Goal: Task Accomplishment & Management: Manage account settings

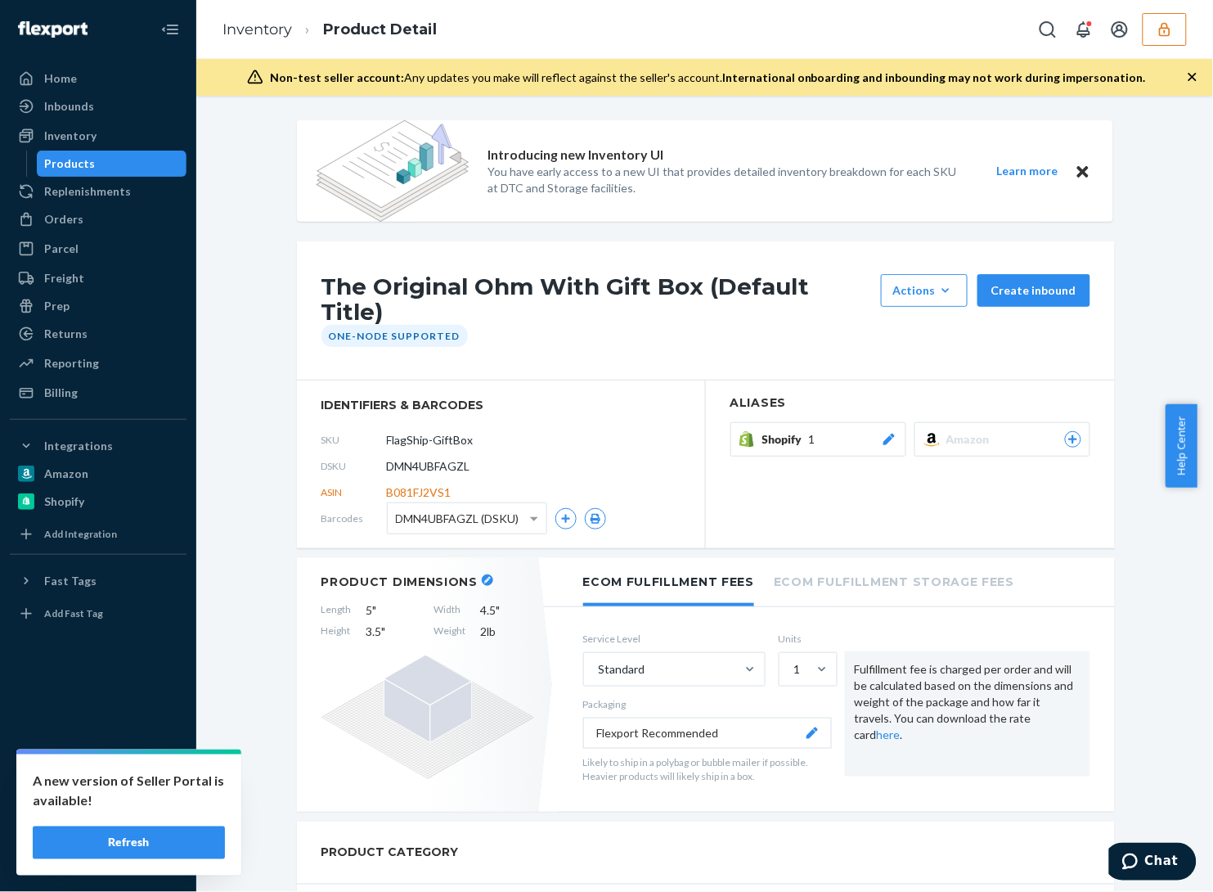
click at [741, 848] on div "PRODUCT CATEGORY" at bounding box center [706, 852] width 818 height 63
click at [149, 841] on button "Refresh" at bounding box center [129, 842] width 192 height 33
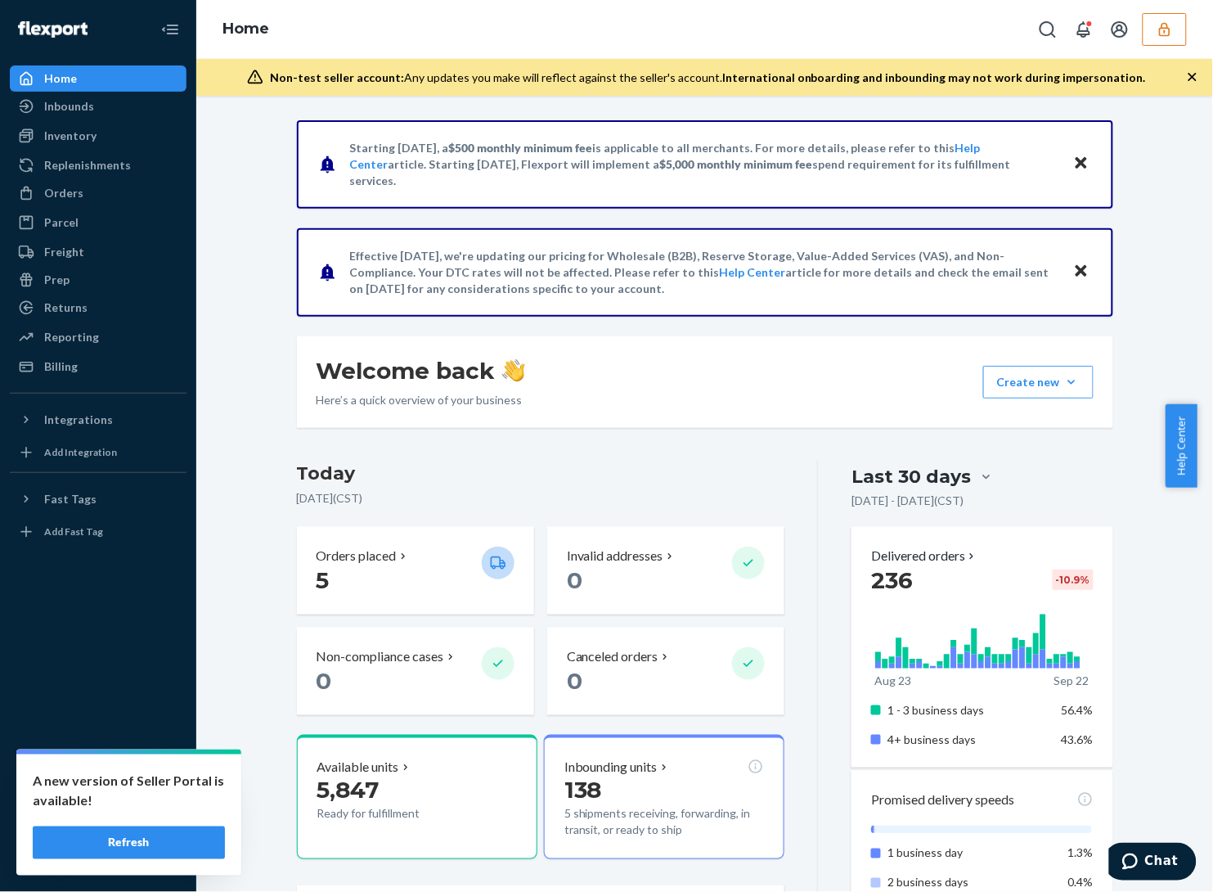
scroll to position [511, 0]
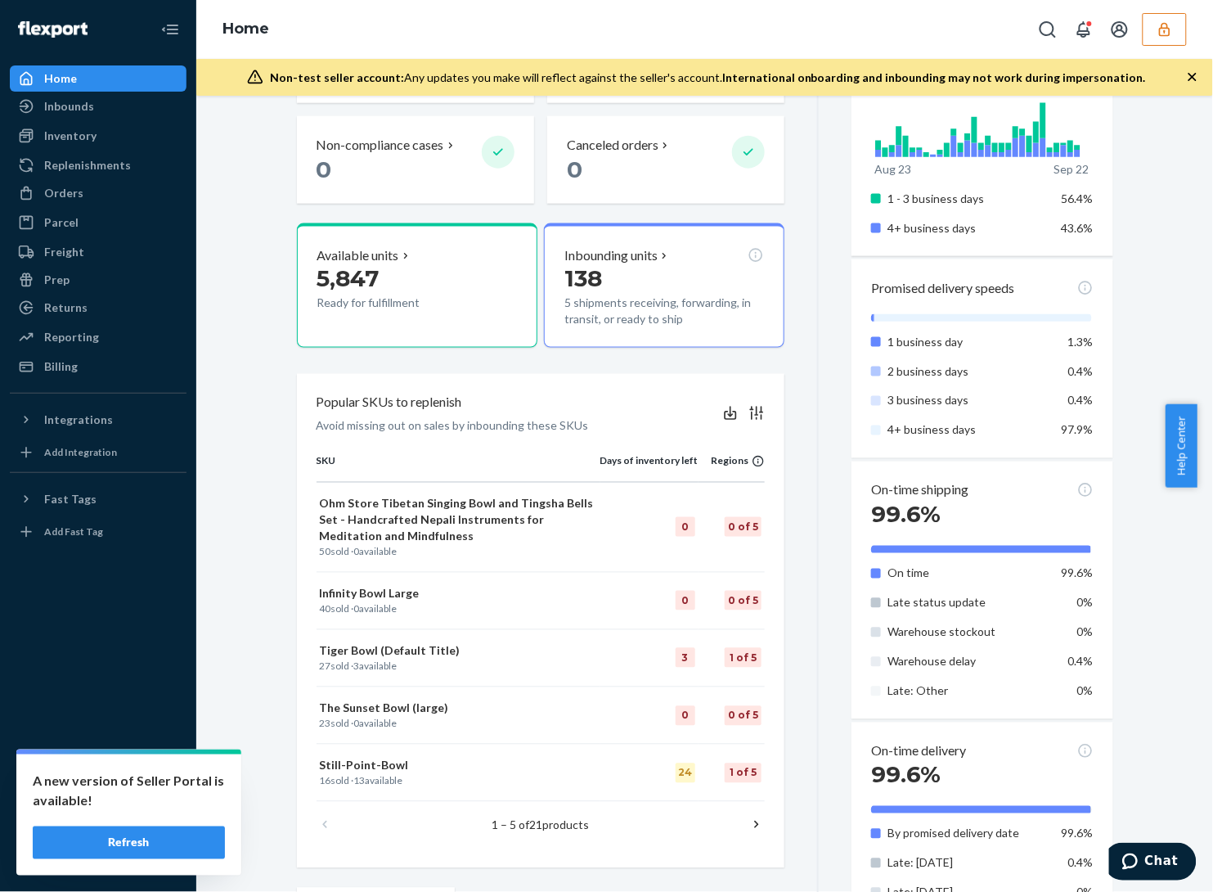
click at [170, 828] on button "Refresh" at bounding box center [129, 842] width 192 height 33
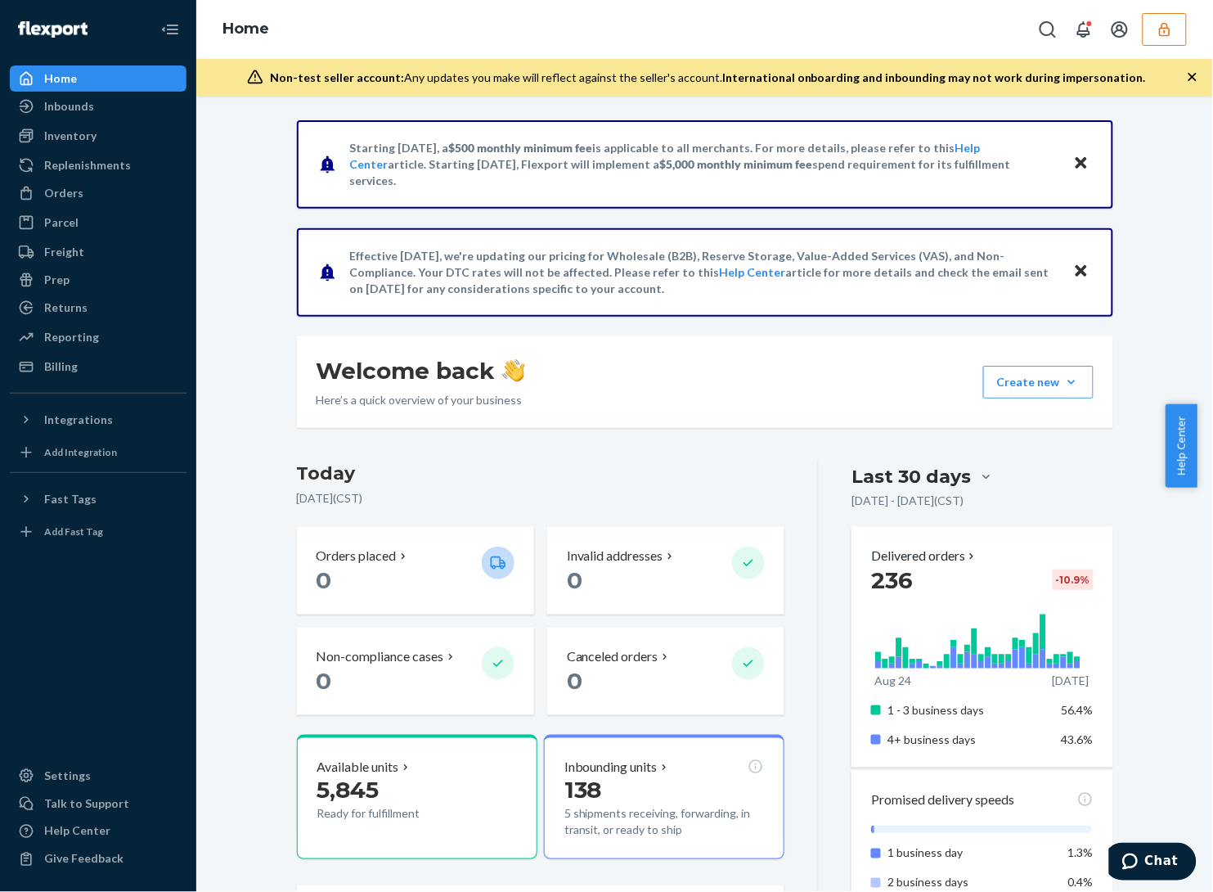
click at [1014, 811] on div "Promised delivery speeds 1 business day 1.3% 2 business days 0.4% 3 business da…" at bounding box center [982, 870] width 261 height 199
click at [1164, 22] on icon "button" at bounding box center [1164, 29] width 11 height 14
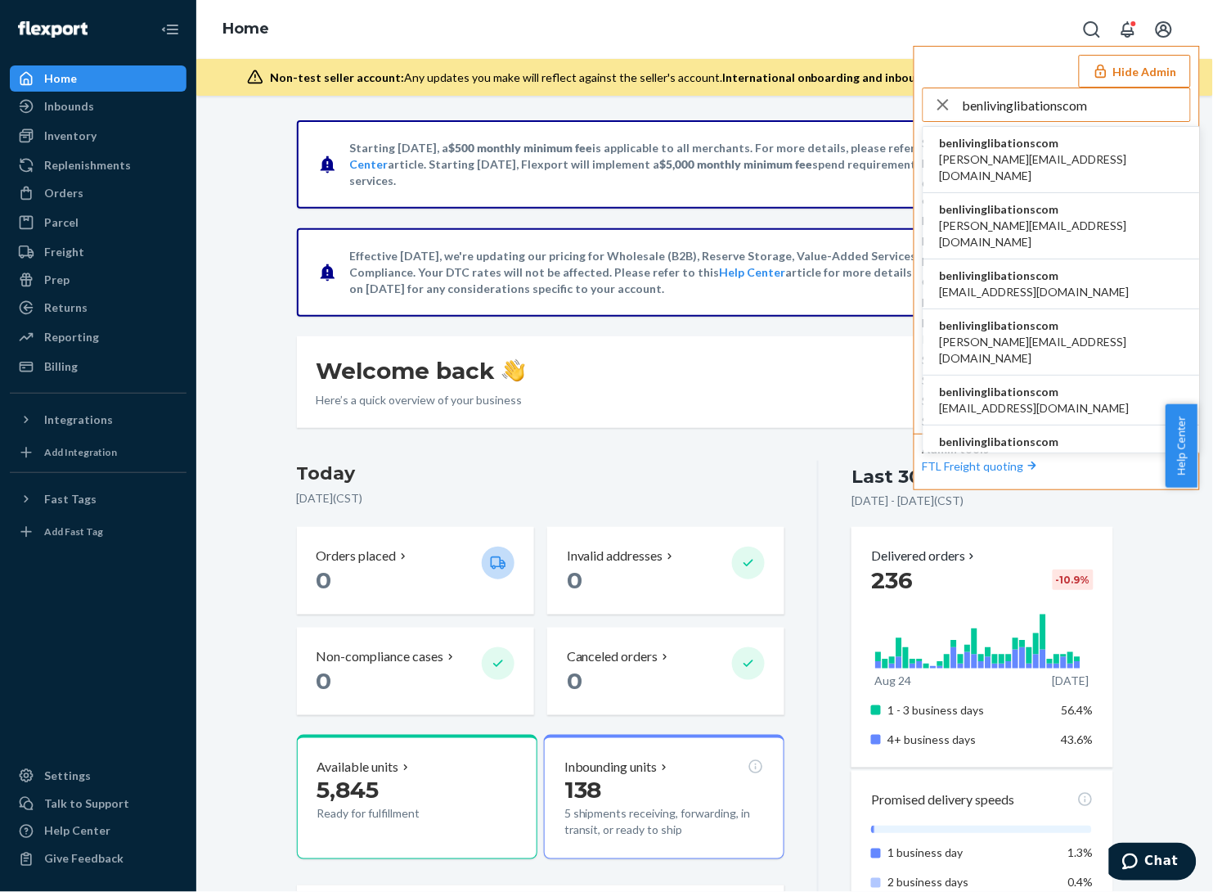
type input "benlivinglibationscom"
click at [1095, 147] on li "benlivinglibationscom andrew@livinglibations.com" at bounding box center [1062, 160] width 277 height 66
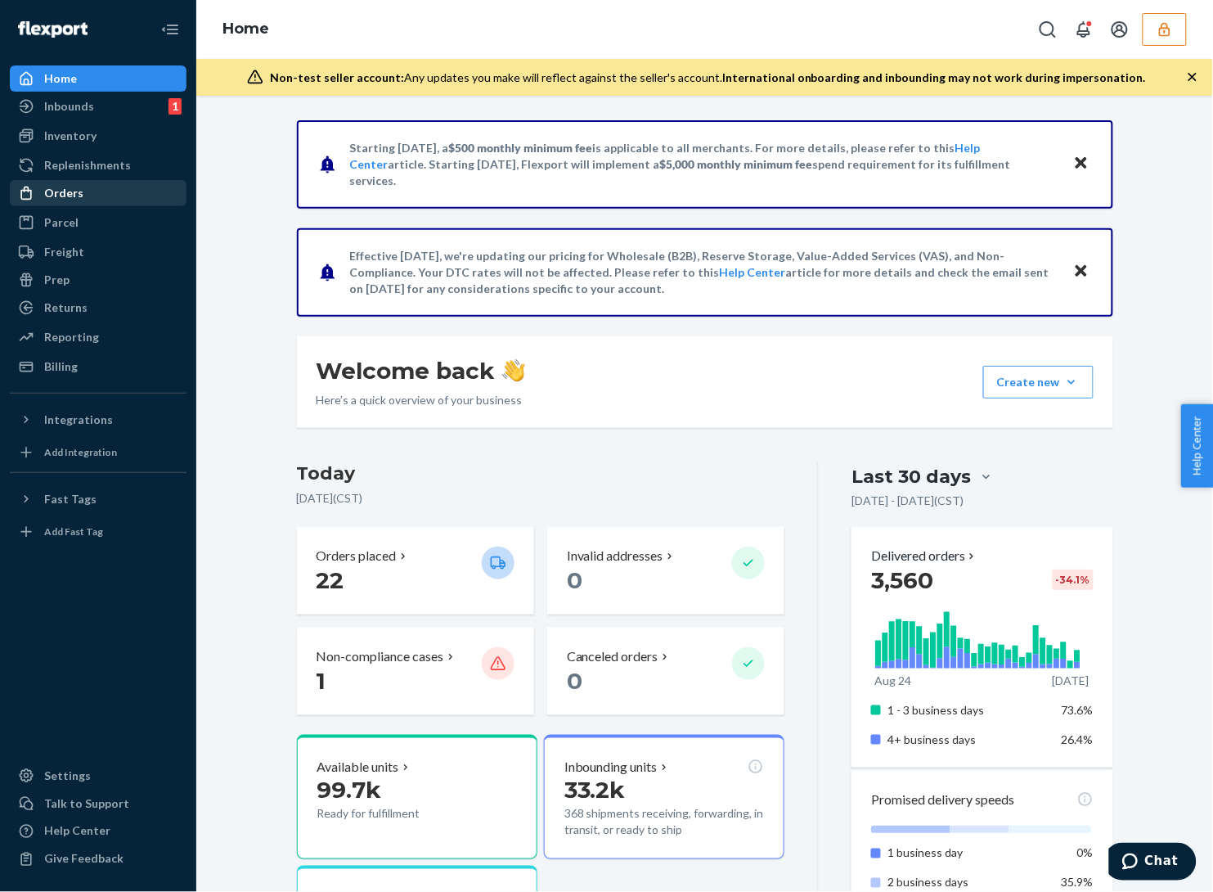
click at [59, 195] on div "Orders" at bounding box center [63, 193] width 39 height 16
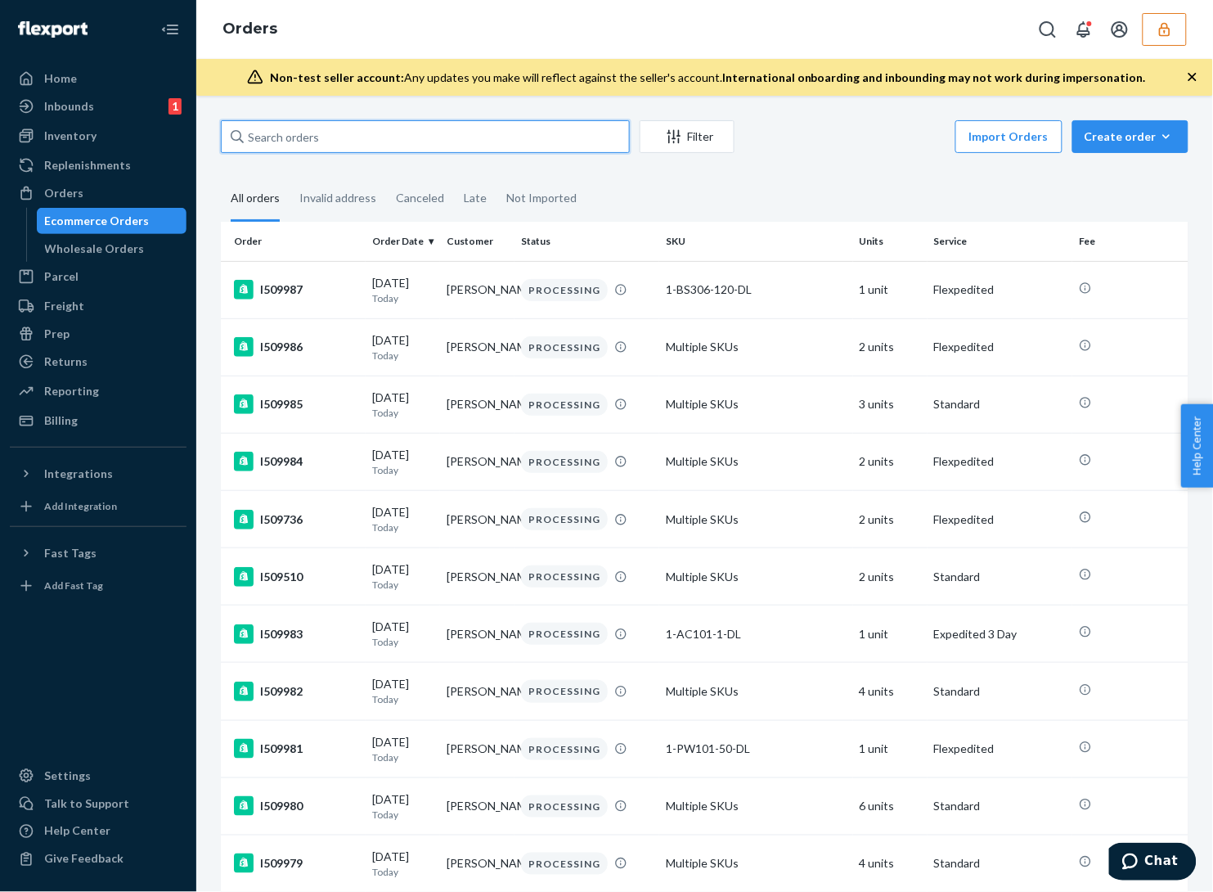
paste input "I509499"
click at [287, 139] on input "text" at bounding box center [425, 136] width 409 height 33
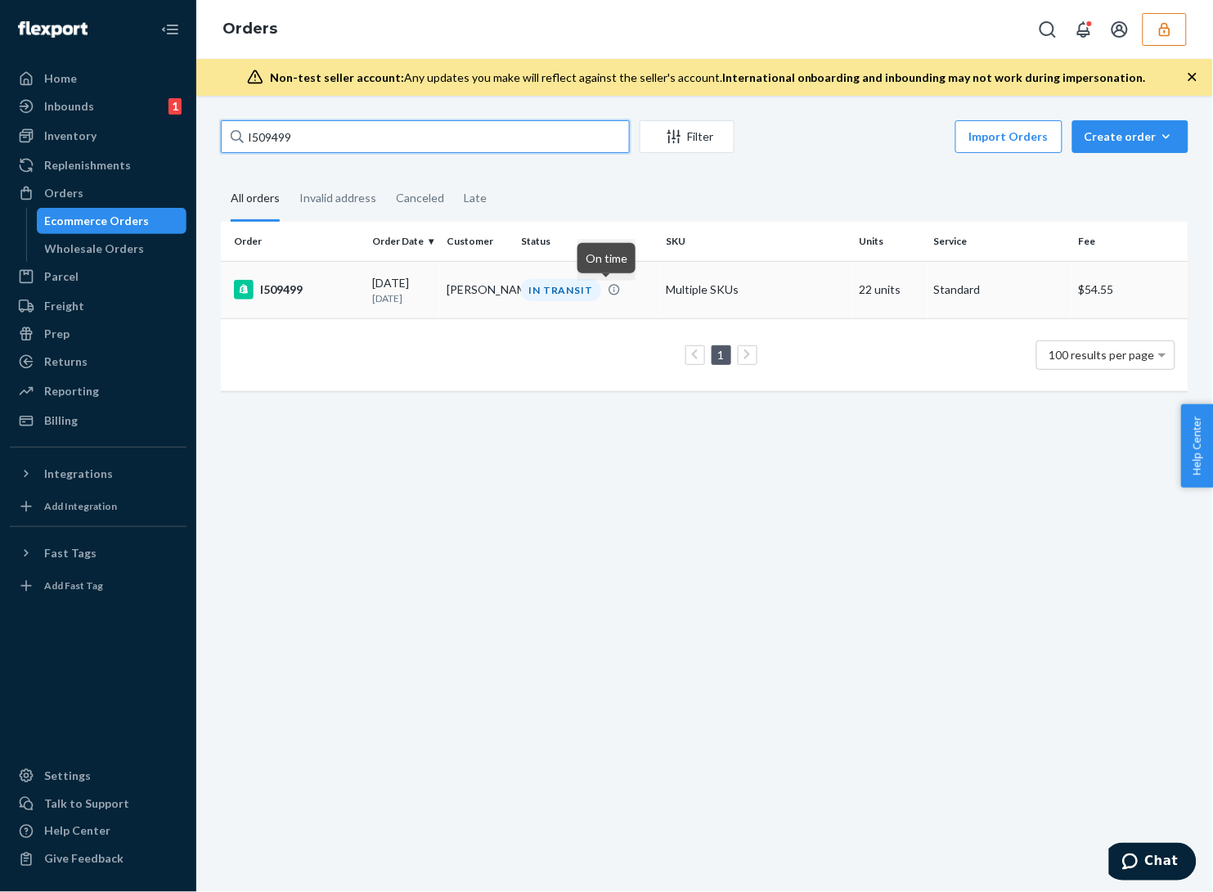
type input "I509499"
click at [612, 296] on icon at bounding box center [614, 289] width 13 height 13
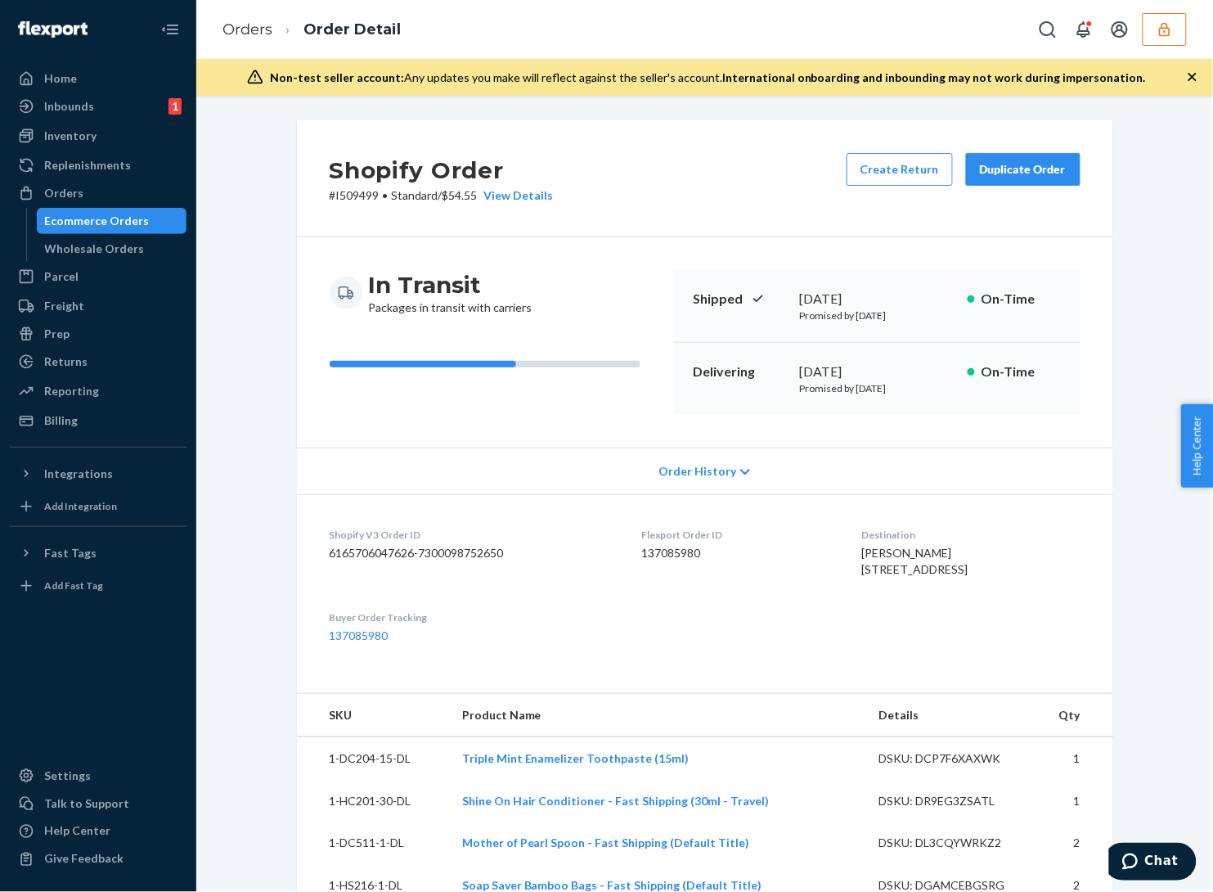
scroll to position [205, 0]
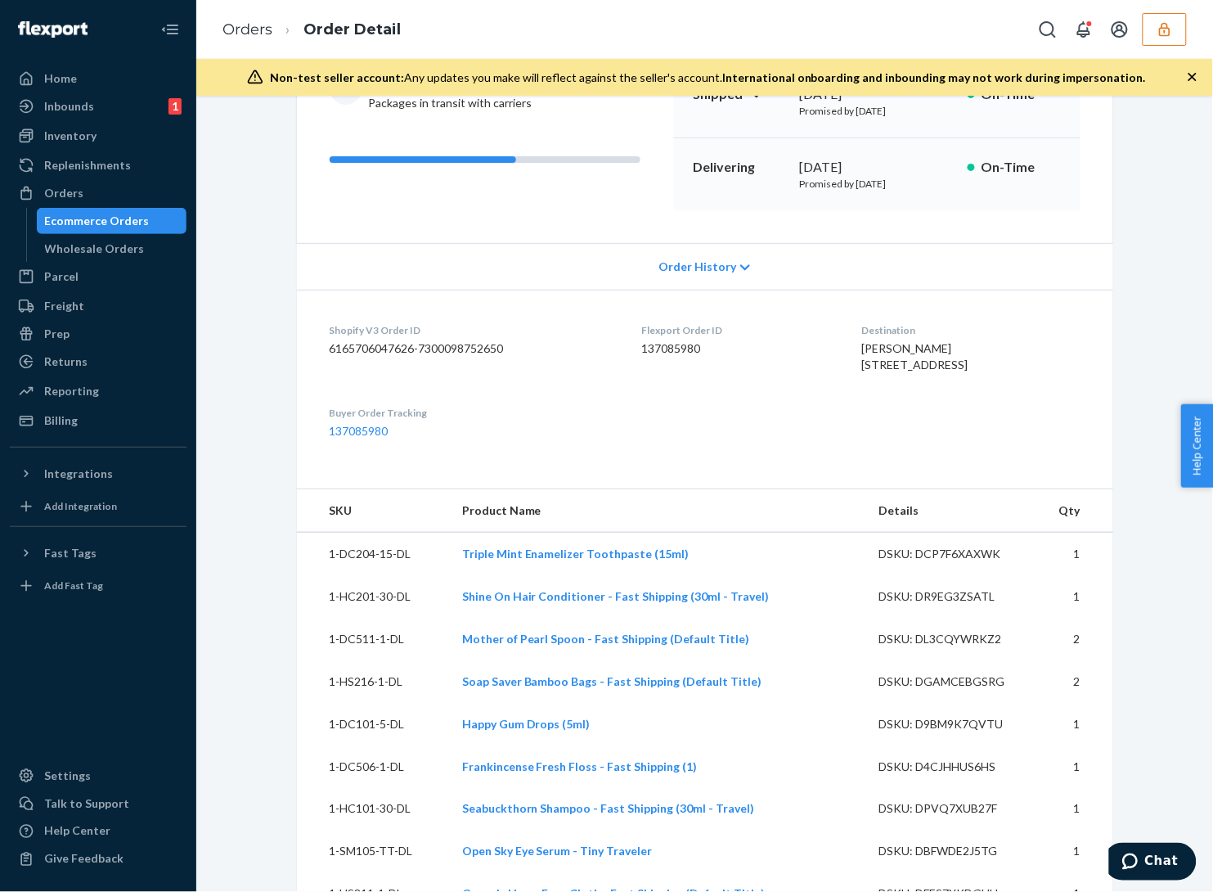
click at [692, 260] on span "Order History" at bounding box center [698, 267] width 78 height 16
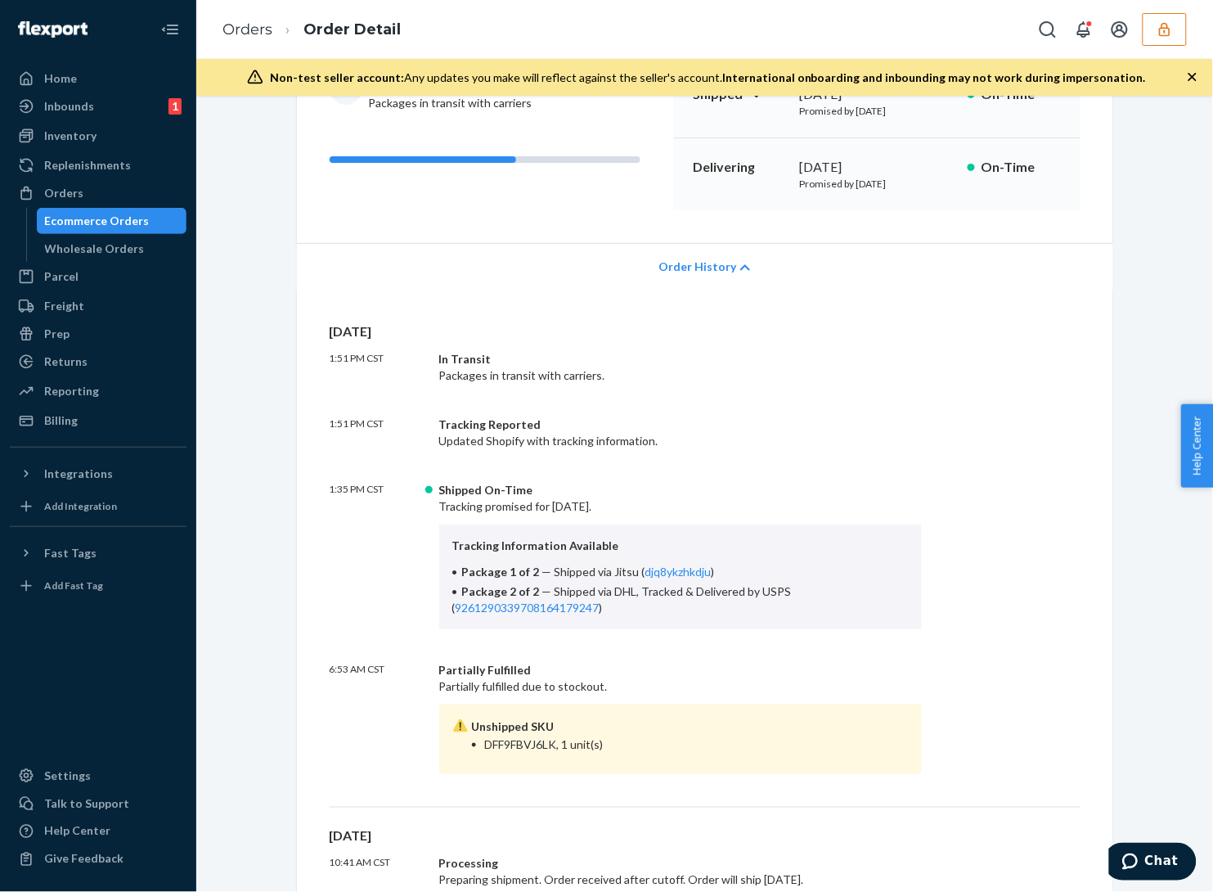
click at [673, 255] on div "Order History" at bounding box center [705, 266] width 816 height 47
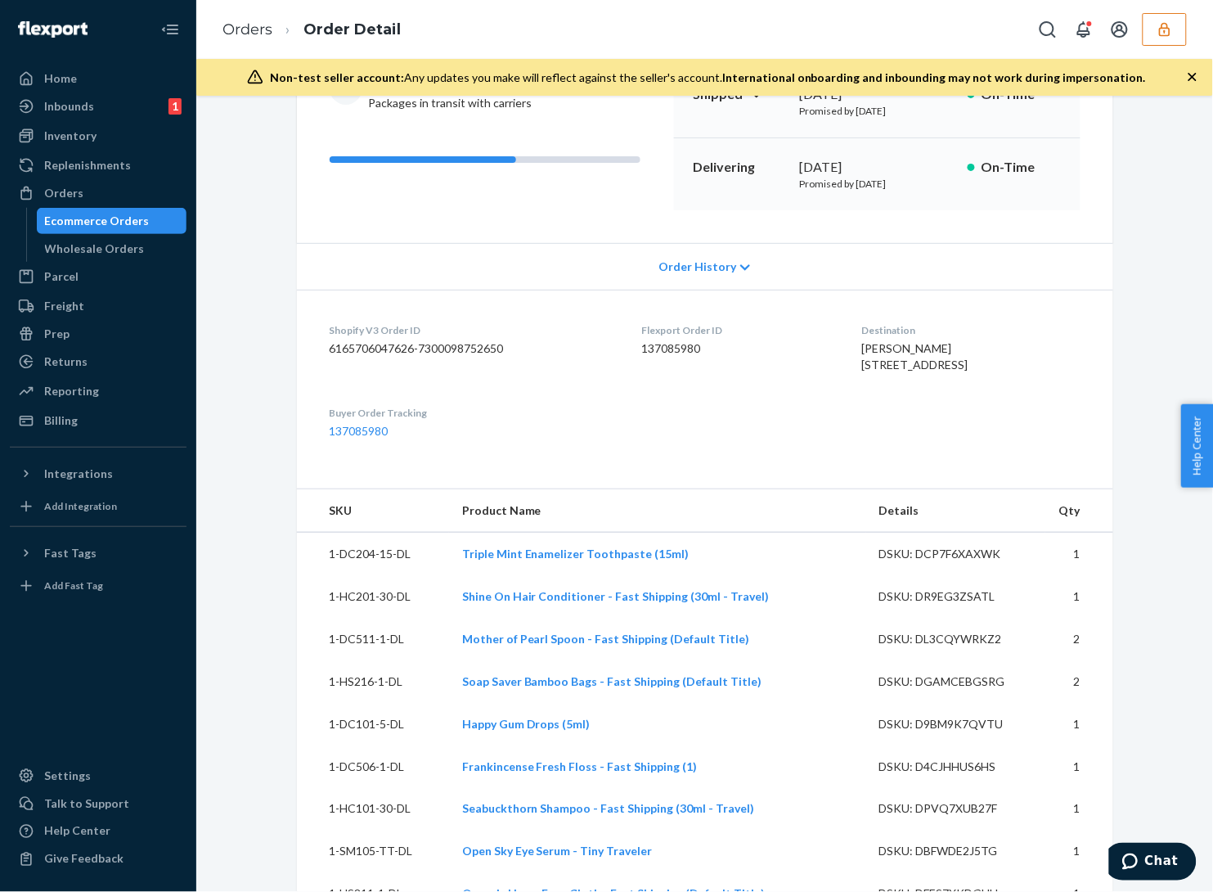
click at [1185, 25] on button "button" at bounding box center [1165, 29] width 44 height 33
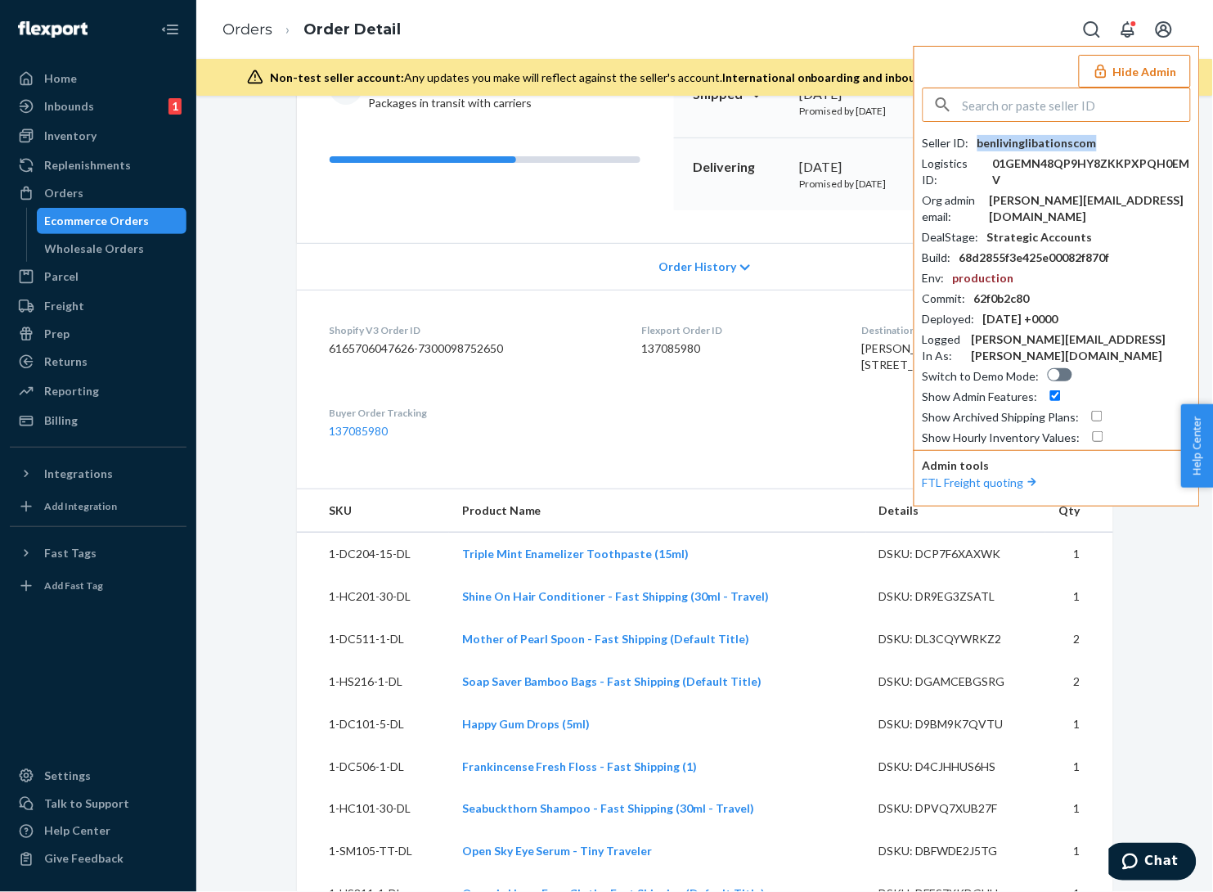
click at [1084, 143] on div "benlivinglibationscom" at bounding box center [1037, 143] width 119 height 16
click at [440, 349] on dd "6165706047626-7300098752650" at bounding box center [473, 348] width 286 height 16
copy dd "7300098752650"
click at [1043, 98] on input "text" at bounding box center [1076, 104] width 227 height 33
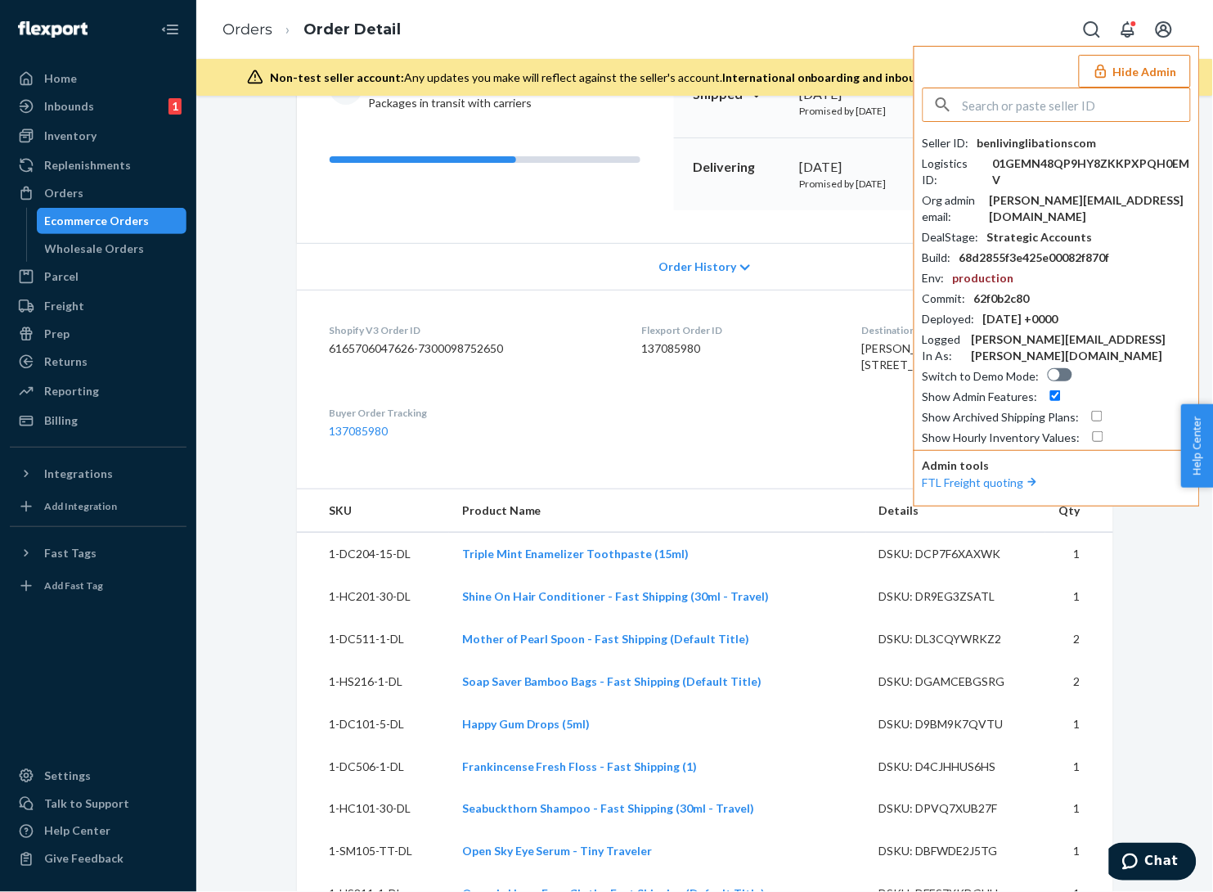
paste input "pauleverestpartssuppliescom"
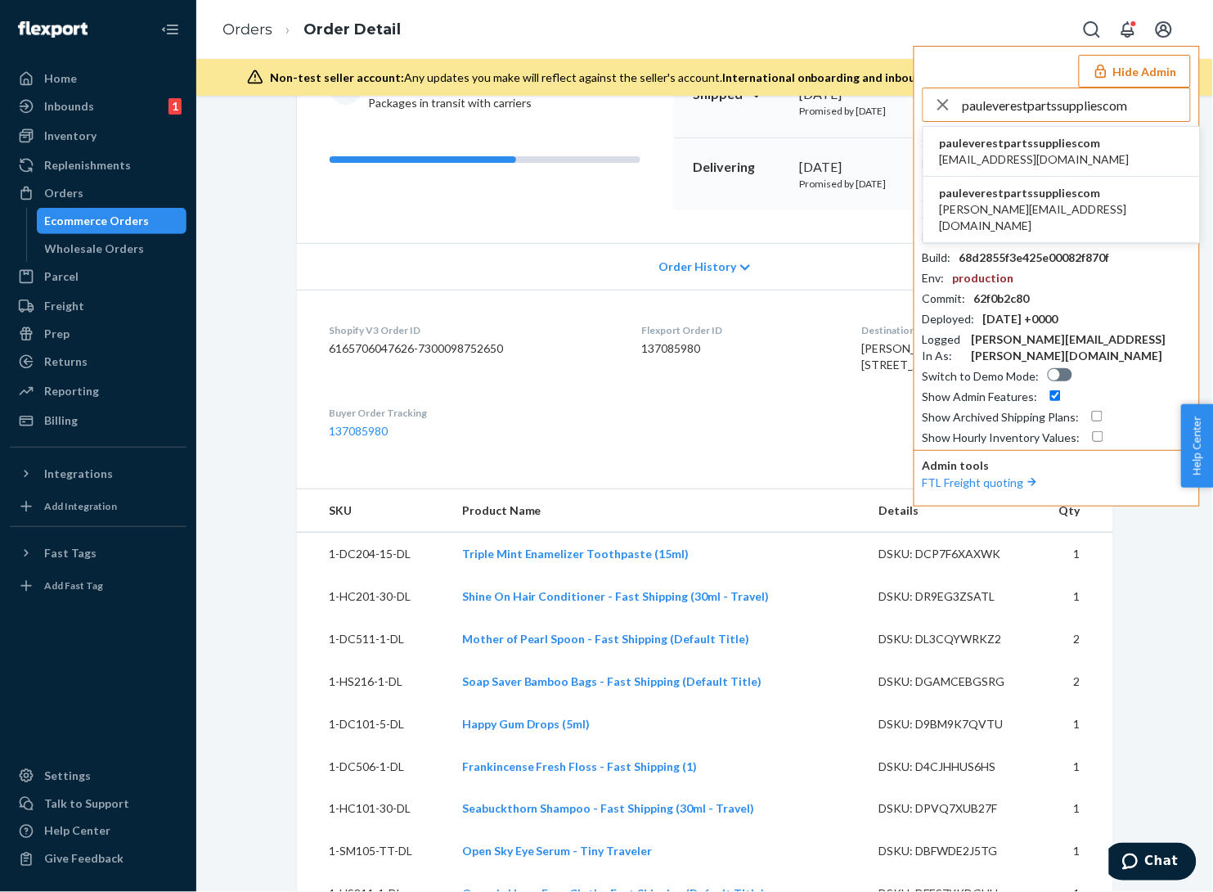
type input "pauleverestpartssuppliescom"
click at [1093, 147] on li "pauleverestpartssuppliescom paulcarroll439@gmail.com" at bounding box center [1062, 152] width 277 height 50
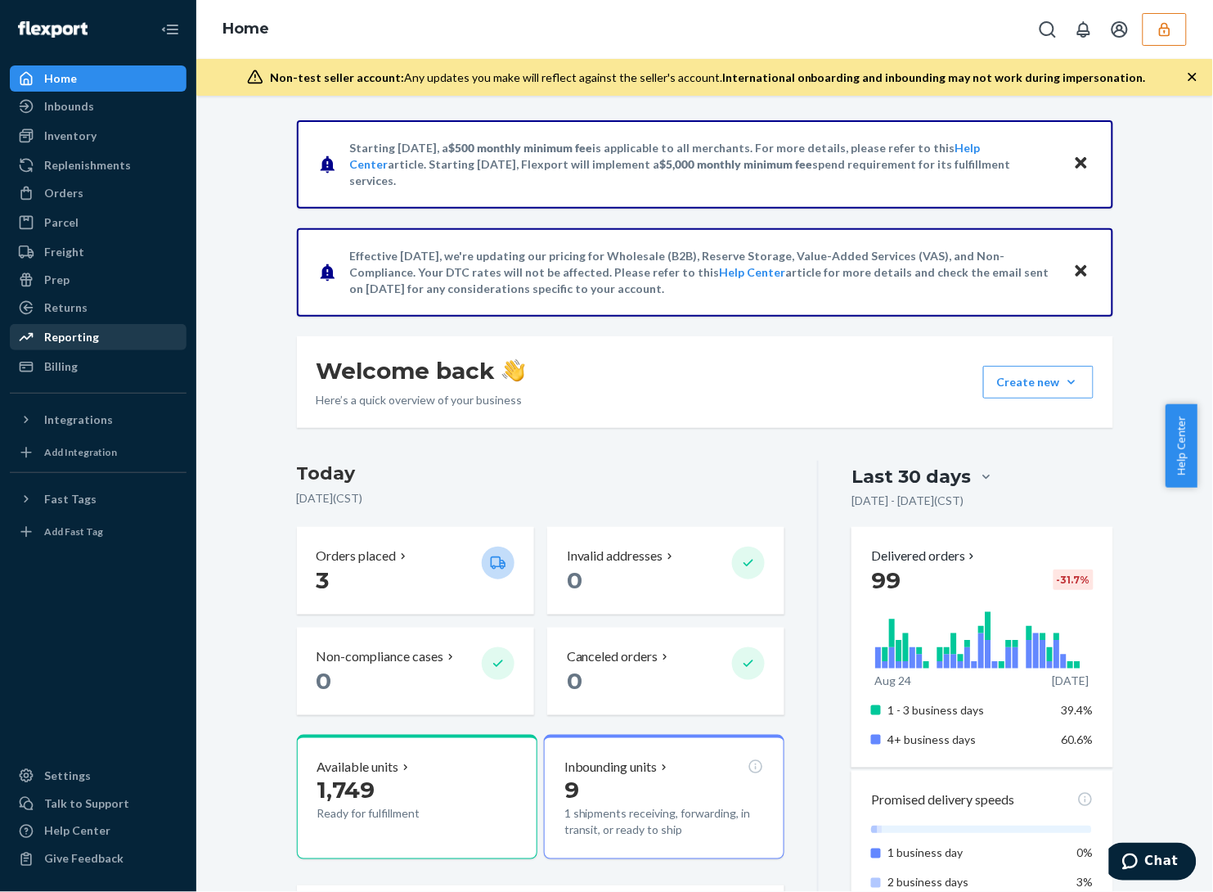
click at [91, 334] on div "Reporting" at bounding box center [71, 337] width 55 height 16
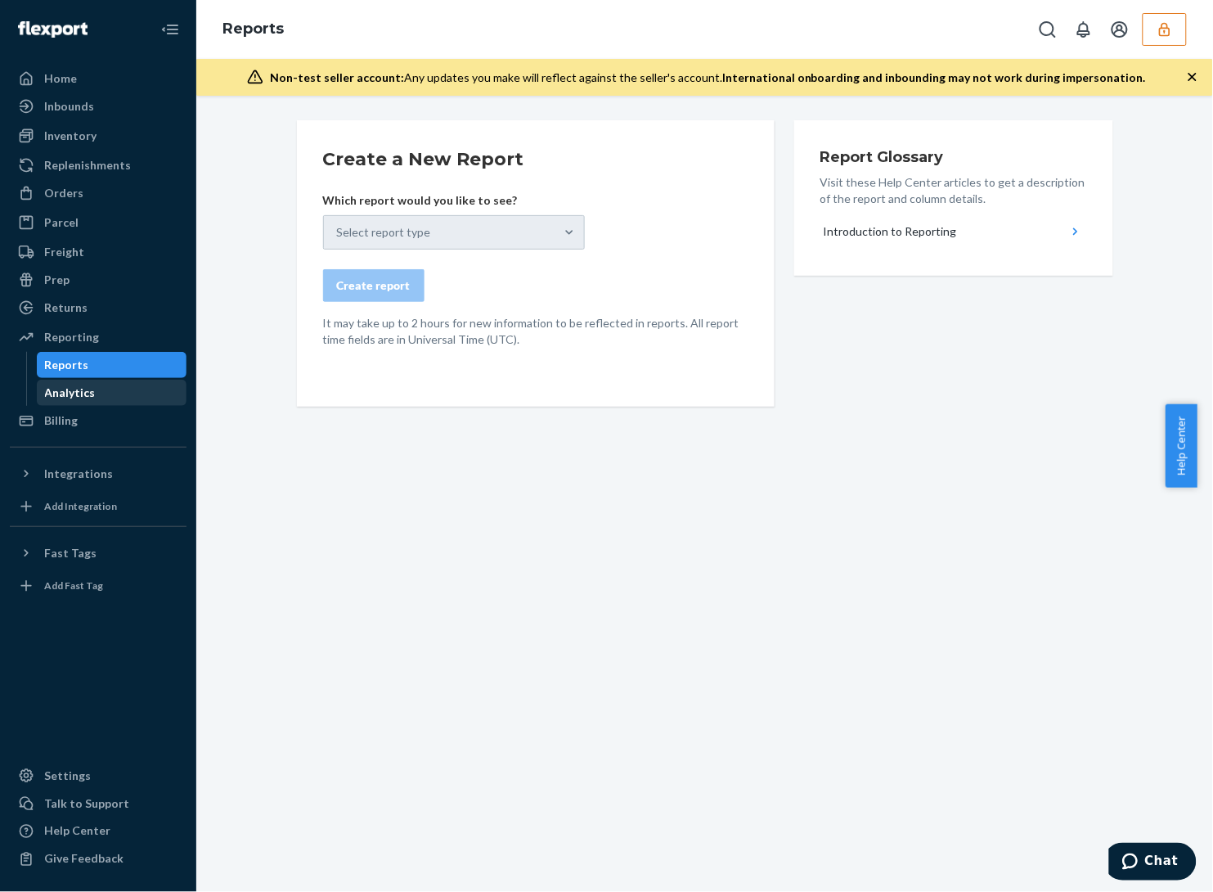
click at [97, 389] on div "Analytics" at bounding box center [111, 392] width 147 height 23
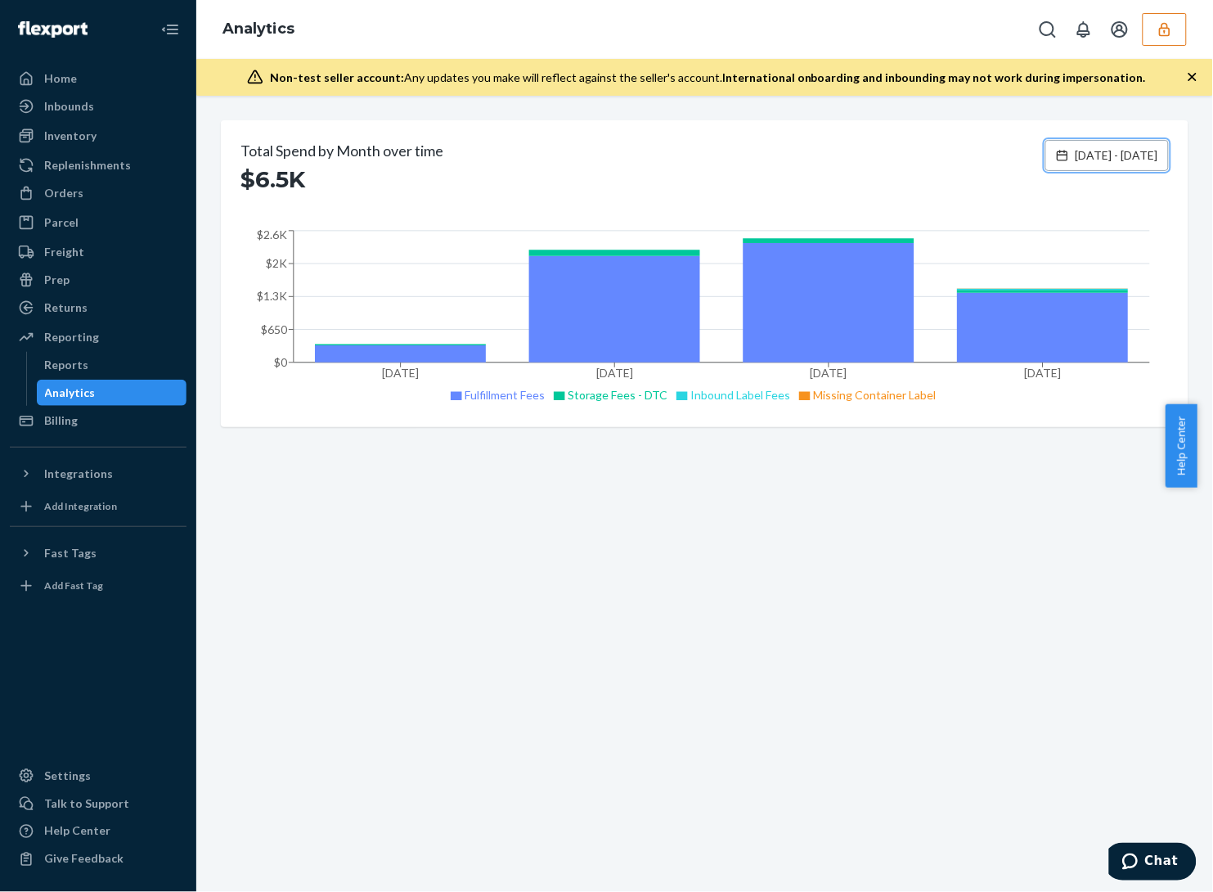
click at [1114, 162] on span "Jun 25, 2025 - Sep 23, 2025" at bounding box center [1117, 155] width 83 height 16
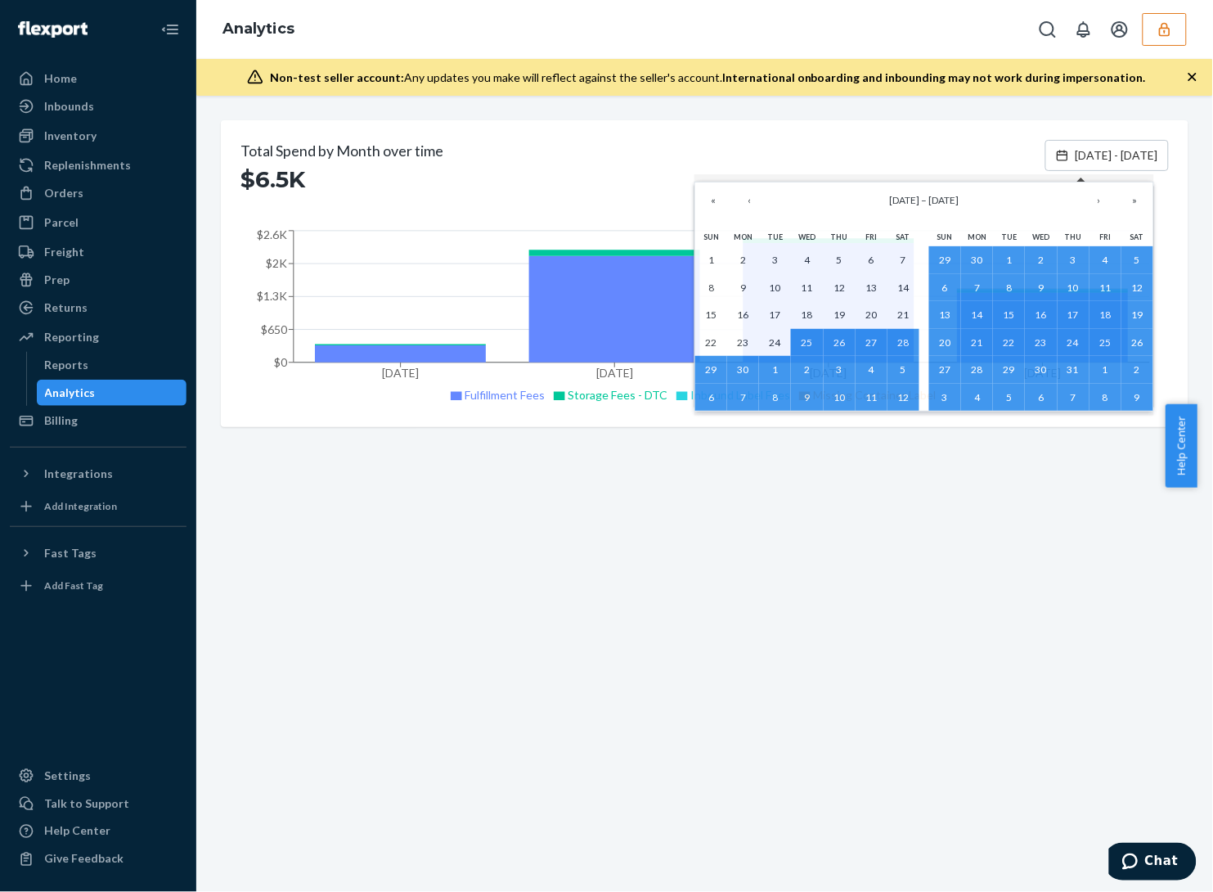
click at [767, 712] on div "Total Spend by Month over time $6.5K Jun 25, 2025 - Sep 23, 2025 Jun 2025 Jul 2…" at bounding box center [704, 494] width 1017 height 796
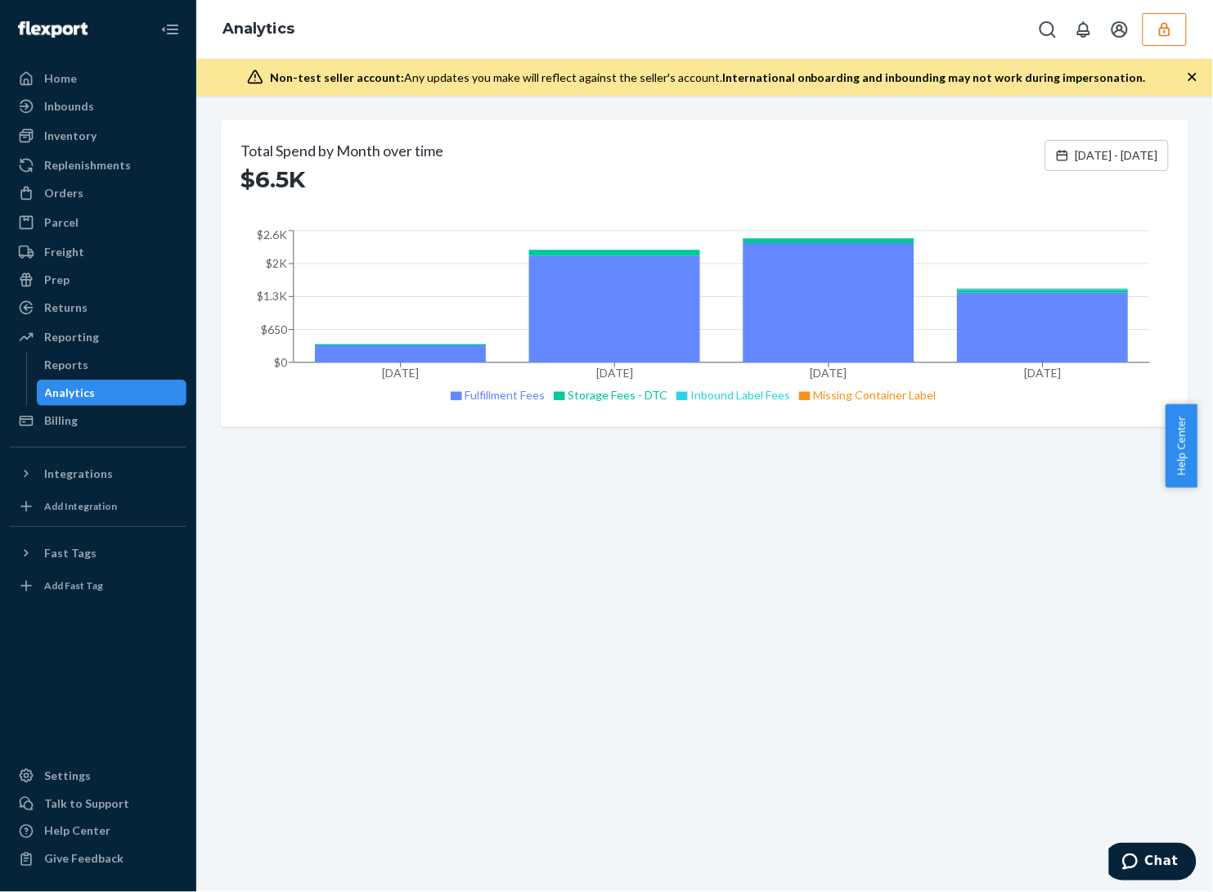
click at [885, 555] on div "Total Spend by Month over time $6.5K Jun 25, 2025 - Sep 23, 2025 Jun 2025 Jul 2…" at bounding box center [704, 494] width 1017 height 796
click at [83, 407] on link "Billing" at bounding box center [98, 420] width 177 height 26
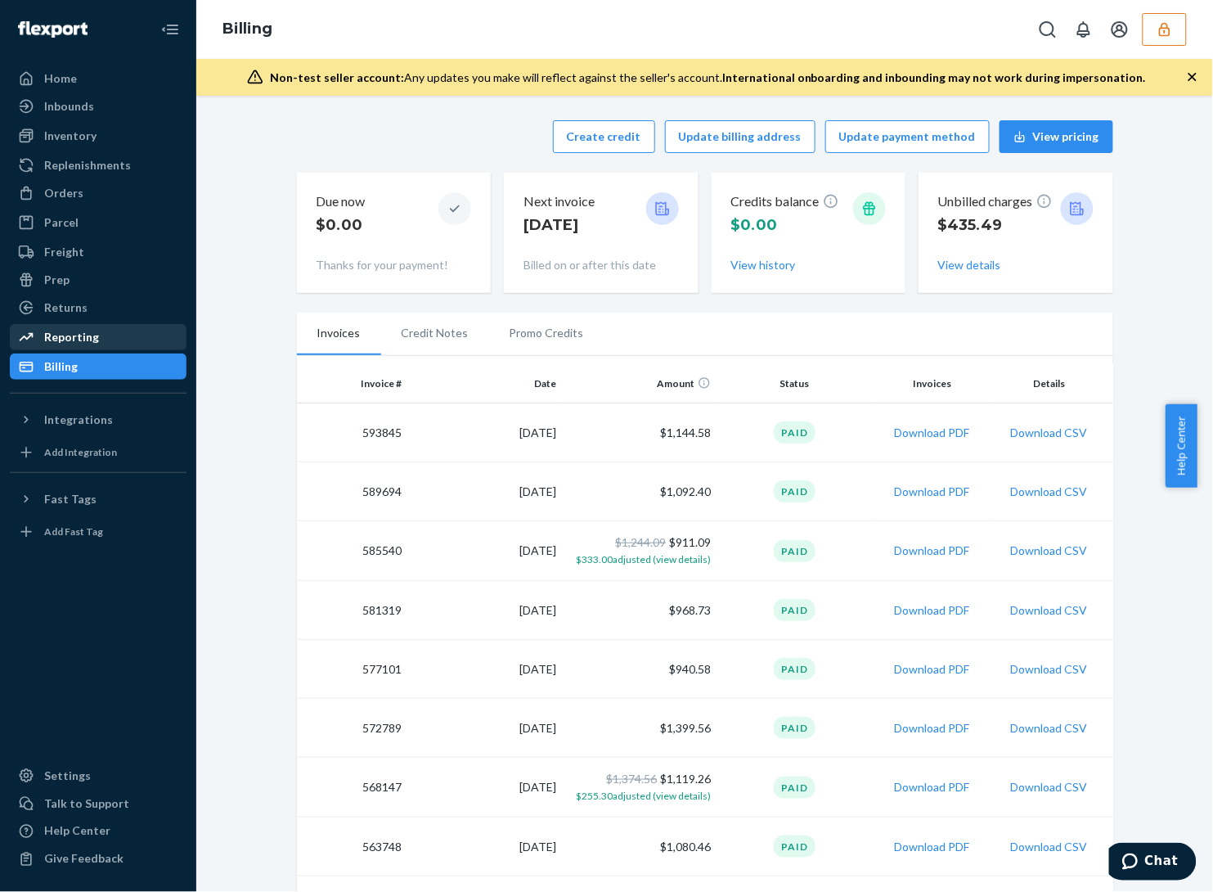
click at [72, 327] on div "Reporting" at bounding box center [97, 337] width 173 height 23
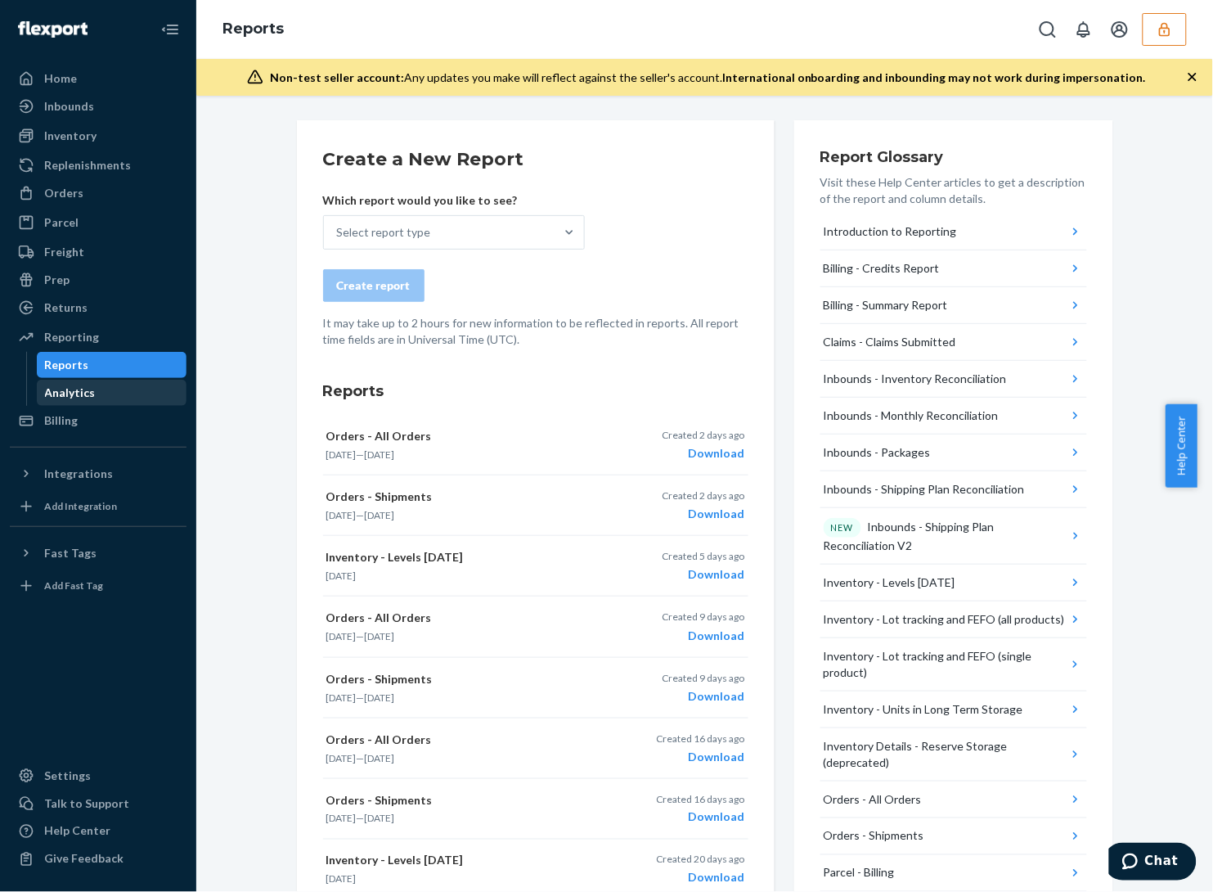
click at [124, 389] on div "Analytics" at bounding box center [111, 392] width 147 height 23
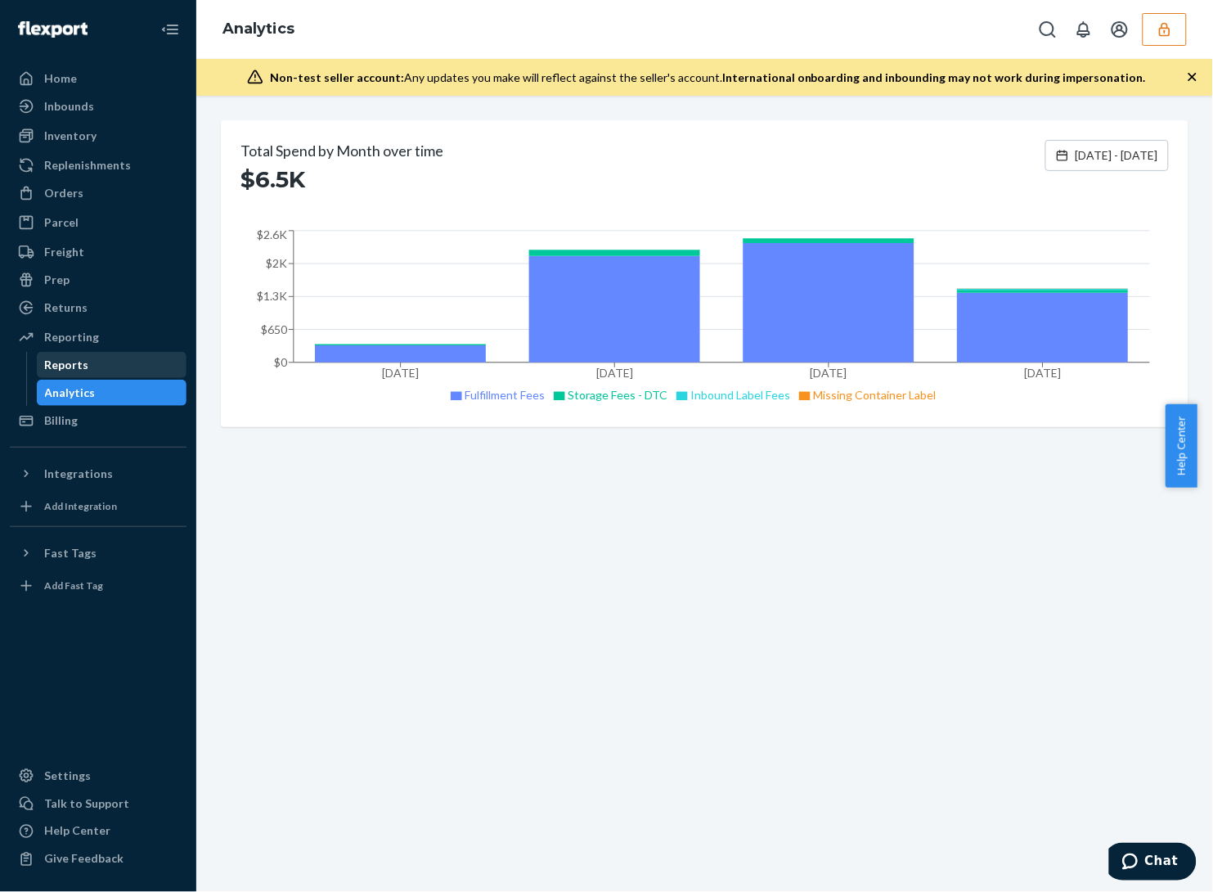
click at [121, 362] on div "Reports" at bounding box center [111, 364] width 147 height 23
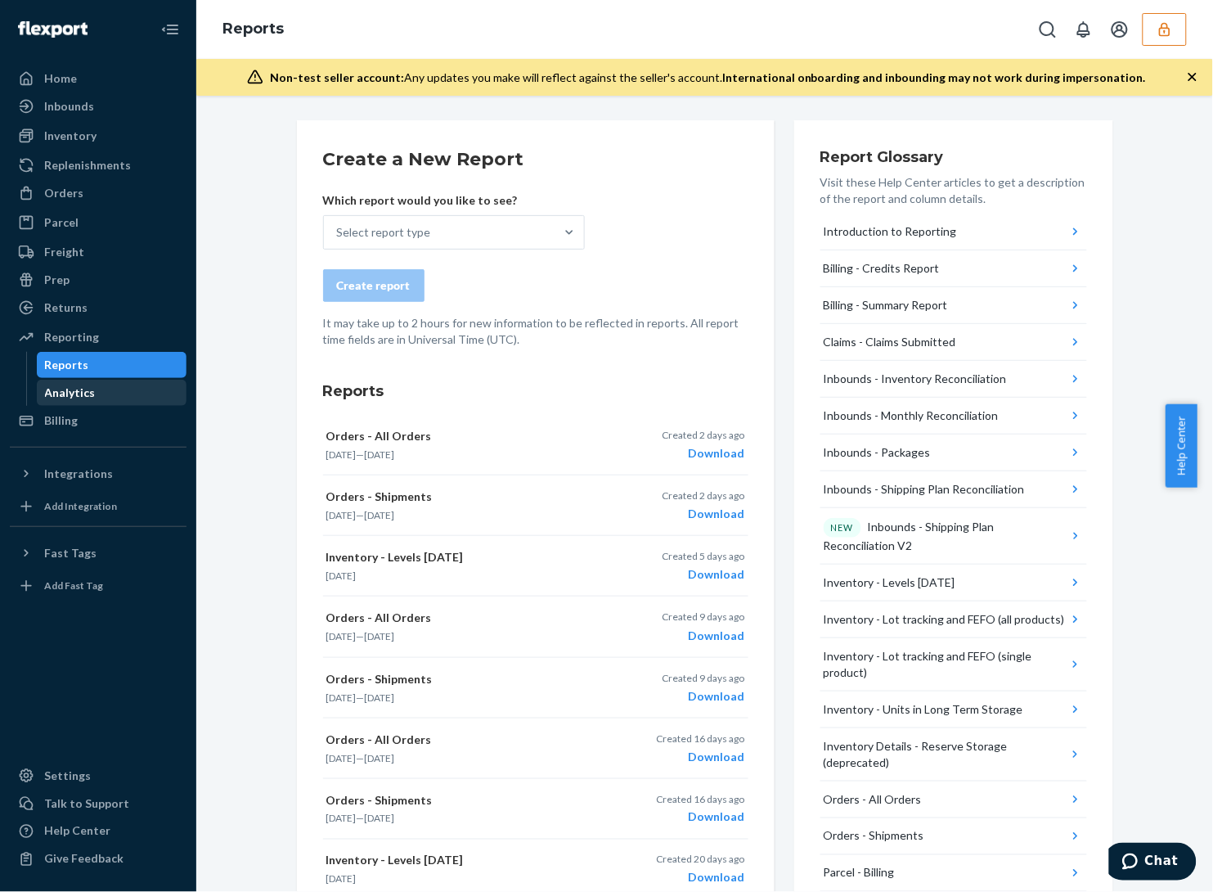
click at [117, 402] on div "Analytics" at bounding box center [111, 392] width 147 height 23
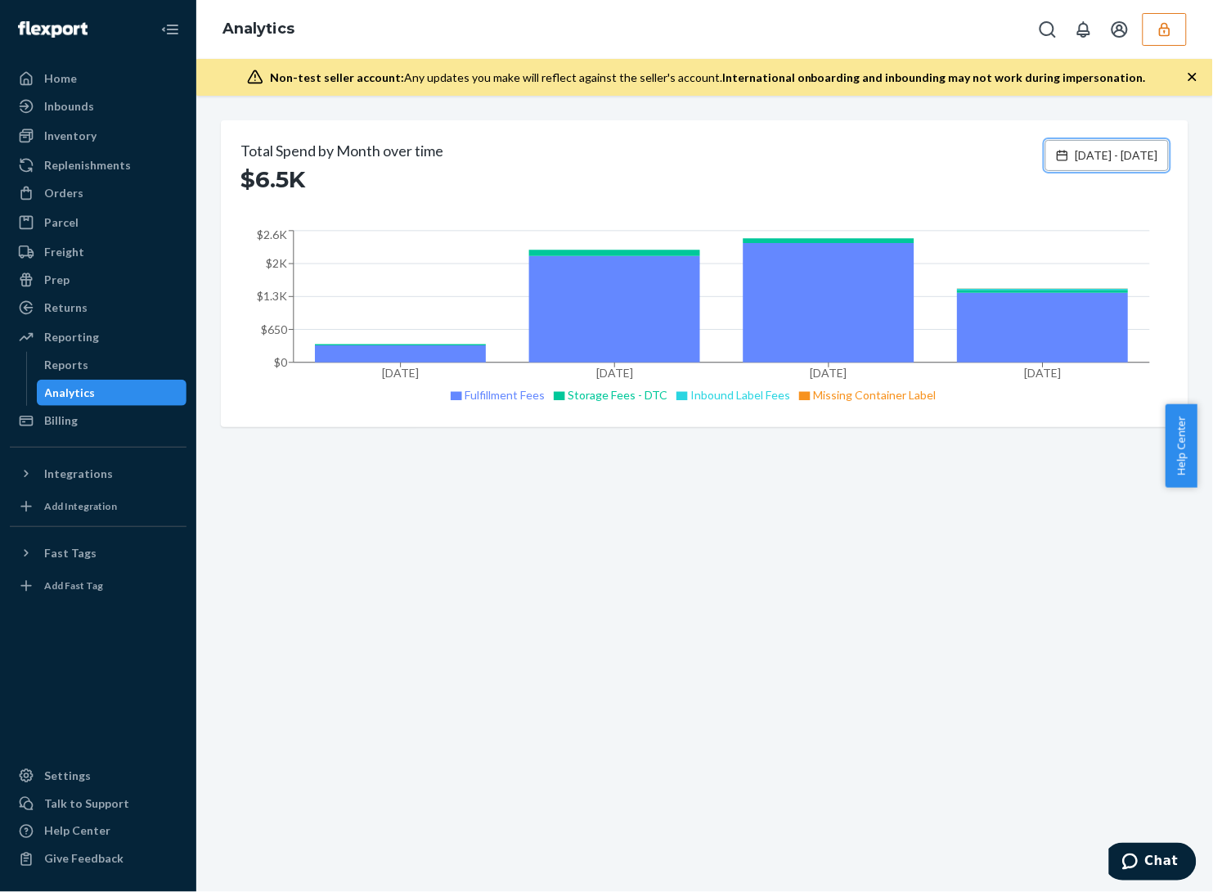
click at [1076, 151] on span "Jun 25, 2025 - Sep 23, 2025" at bounding box center [1117, 155] width 83 height 16
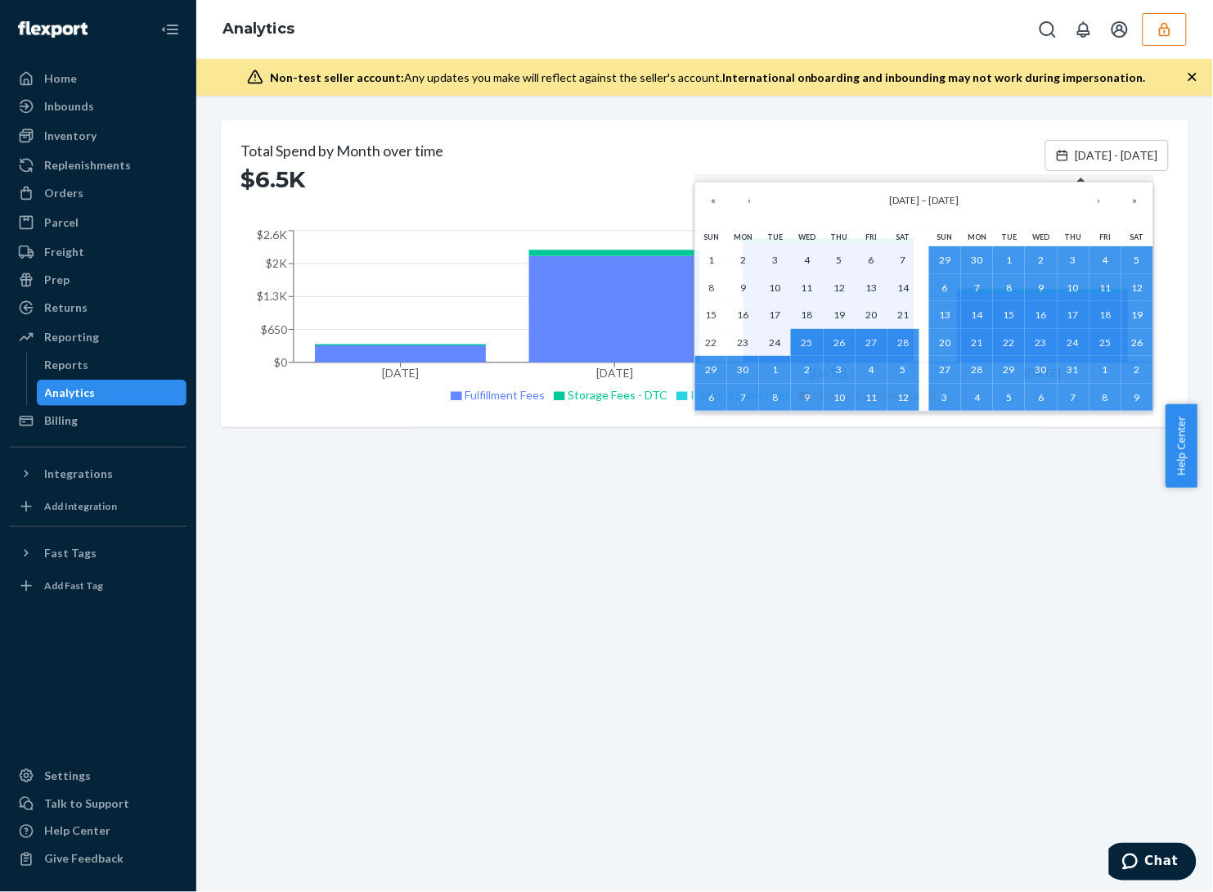
click at [578, 553] on div "Total Spend by Month over time $6.5K Jun 25, 2025 - Sep 23, 2025 Jun 2025 Jul 2…" at bounding box center [704, 494] width 1017 height 796
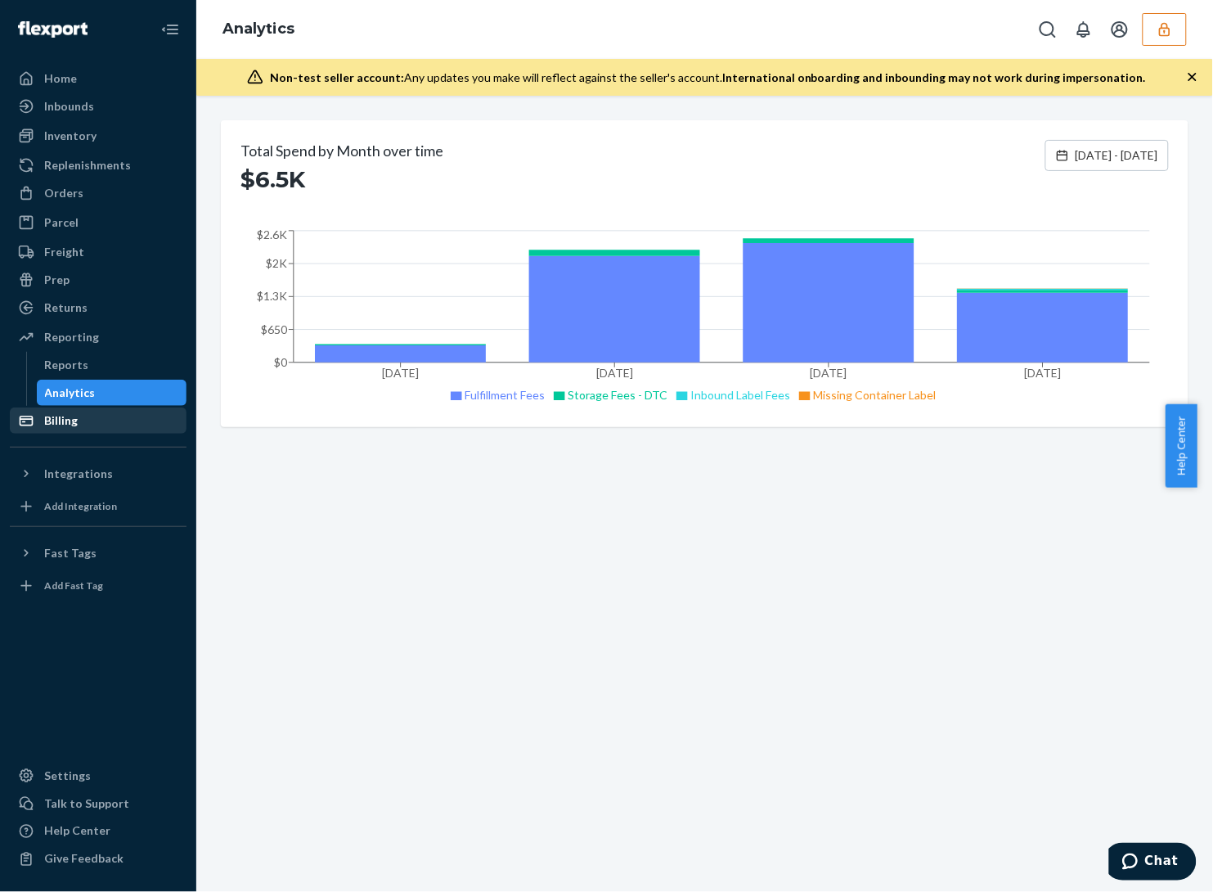
click at [94, 413] on div "Billing" at bounding box center [97, 420] width 173 height 23
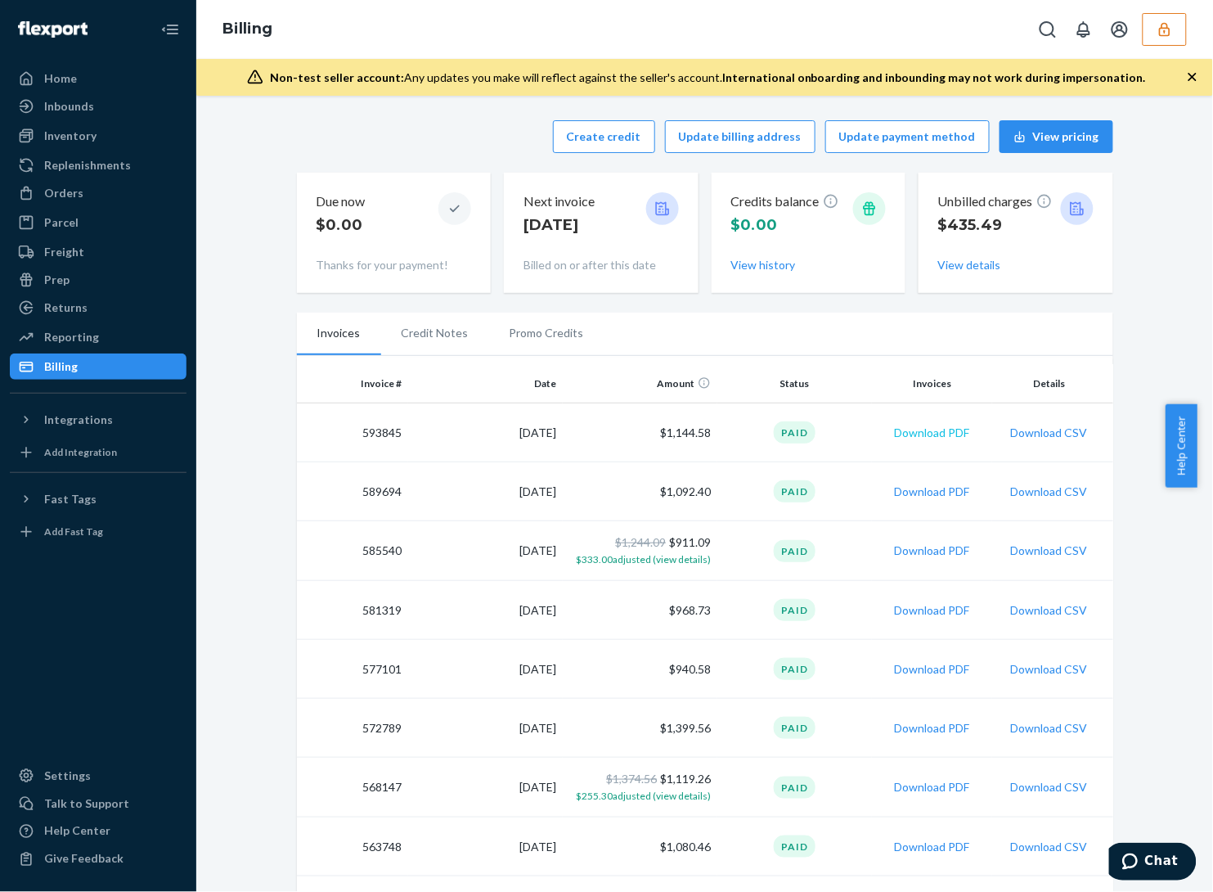
click at [939, 429] on button "Download PDF" at bounding box center [932, 433] width 75 height 16
click at [1129, 262] on div "Create credit Update billing address Update payment method View pricing Due now…" at bounding box center [705, 711] width 992 height 1203
click at [1149, 153] on div "Create credit Update billing address Update payment method View pricing Due now…" at bounding box center [705, 711] width 992 height 1203
click at [1158, 29] on icon "button" at bounding box center [1165, 29] width 16 height 16
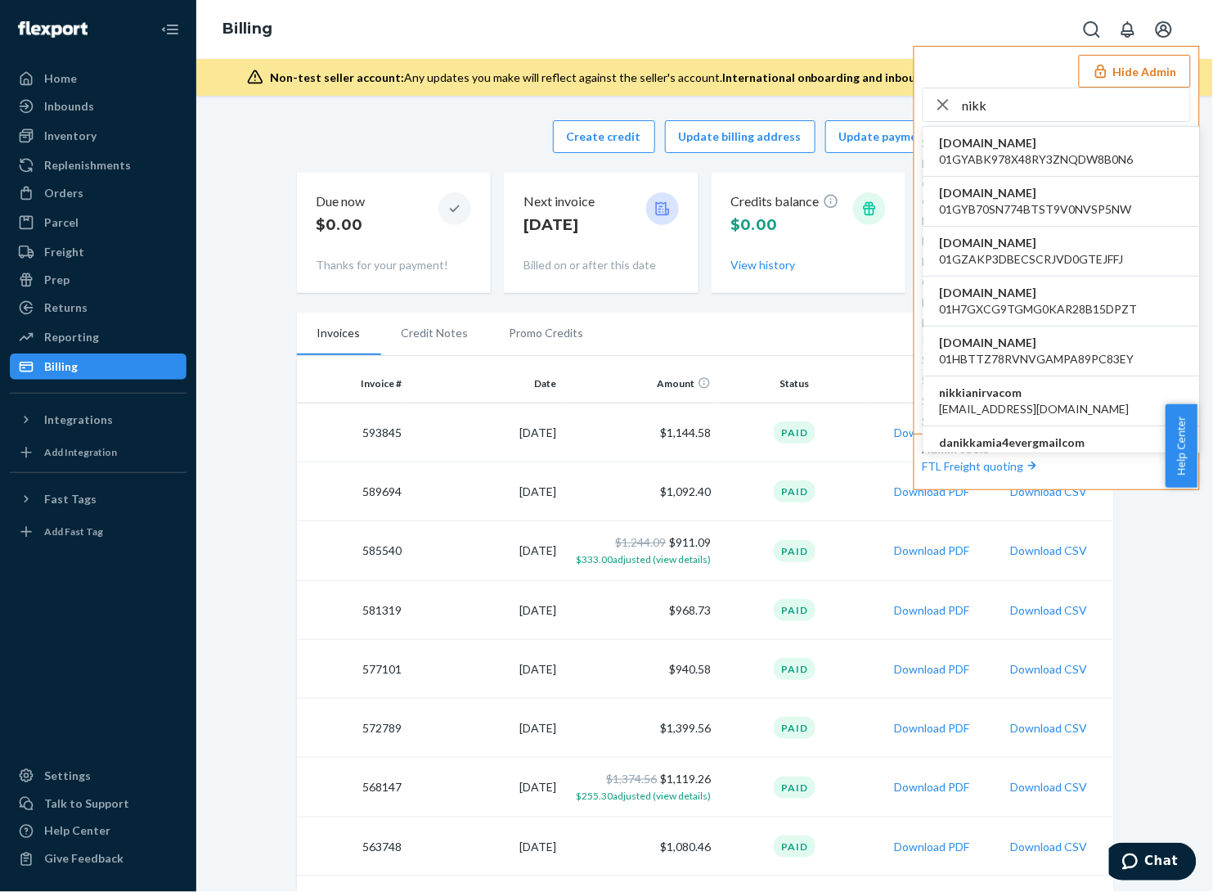
click at [1010, 119] on input "nikk" at bounding box center [1076, 104] width 227 height 33
click at [1011, 119] on input "nikk" at bounding box center [1076, 104] width 227 height 33
paste input "frank@theohmstore.co"
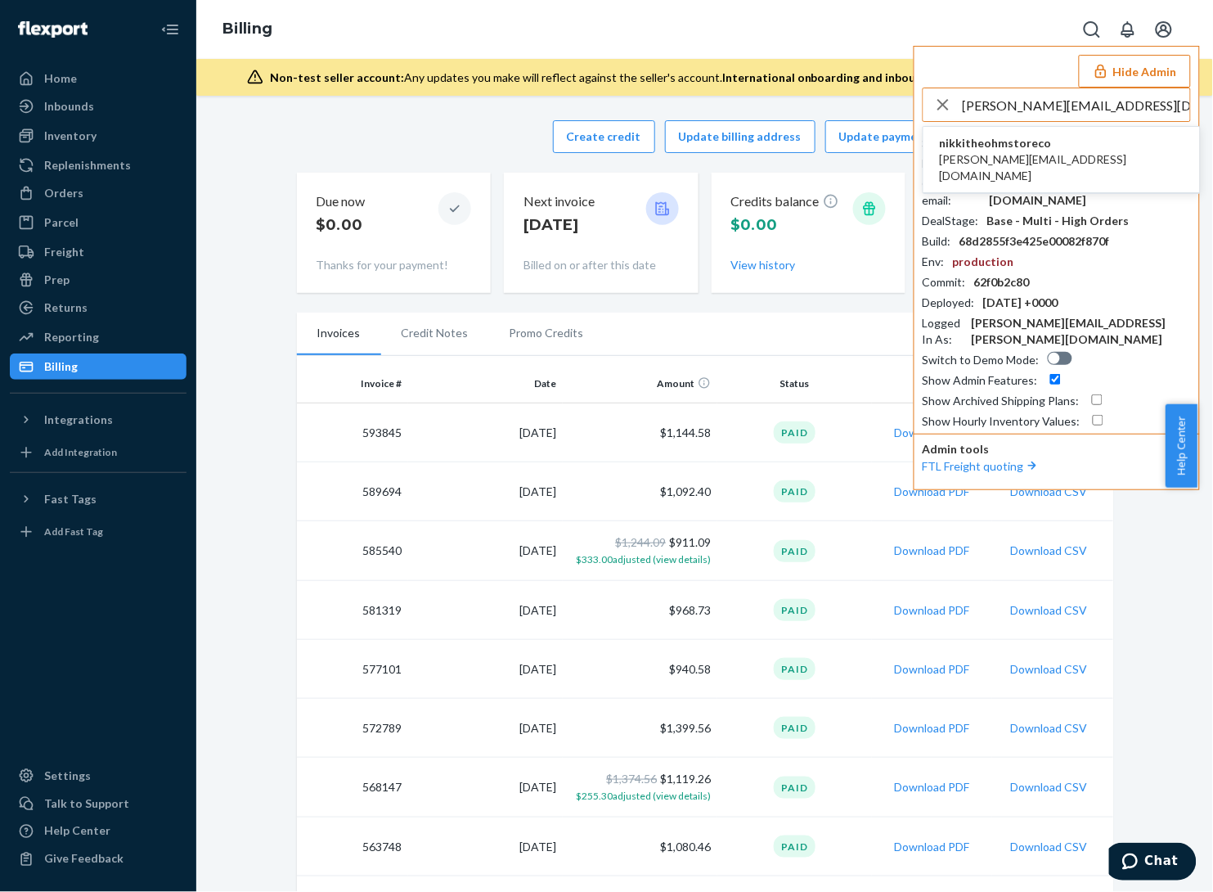
type input "frank@theohmstore.co"
click at [1135, 153] on li "nikkitheohmstoreco frank@theohmstore.co" at bounding box center [1062, 160] width 277 height 66
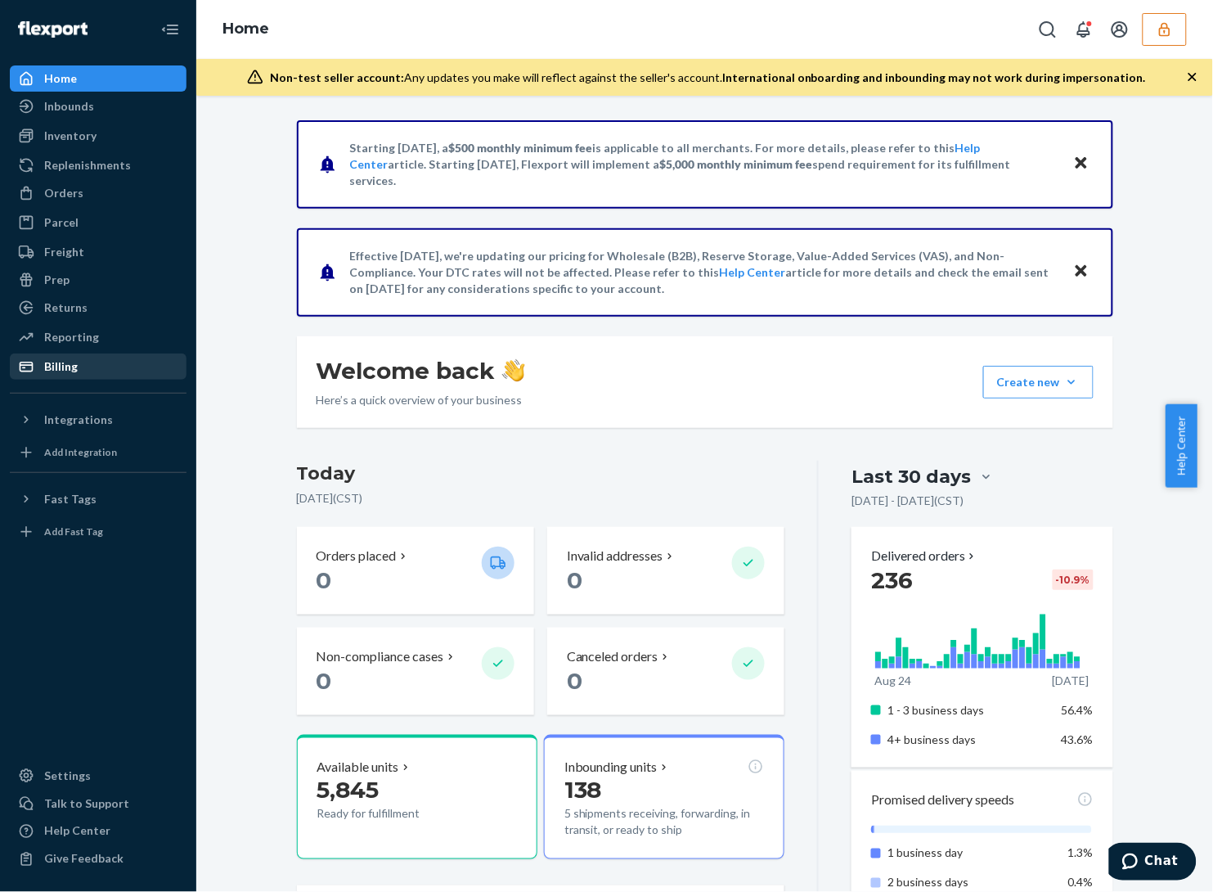
click at [58, 366] on div "Billing" at bounding box center [61, 366] width 34 height 16
